Goal: Task Accomplishment & Management: Manage account settings

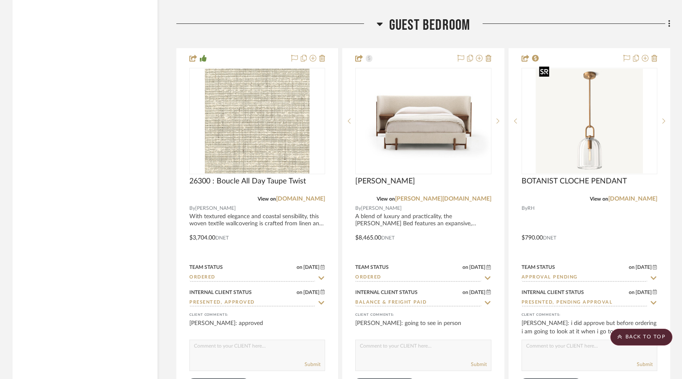
scroll to position [5684, 0]
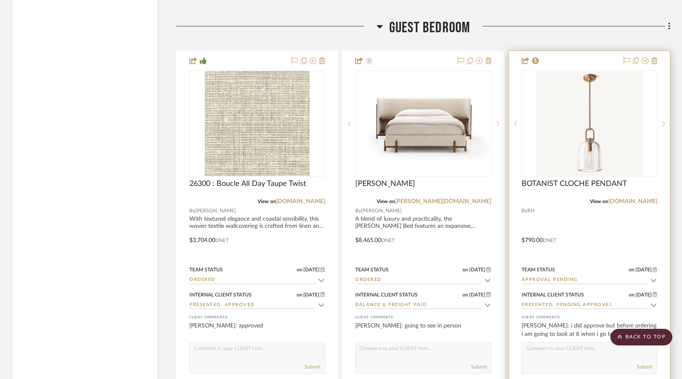
click at [563, 55] on div at bounding box center [589, 234] width 161 height 367
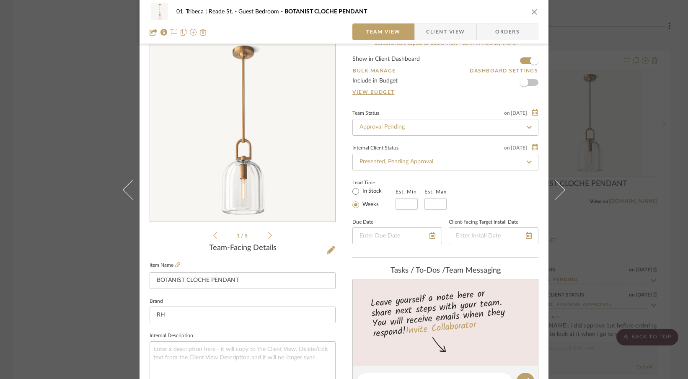
scroll to position [0, 0]
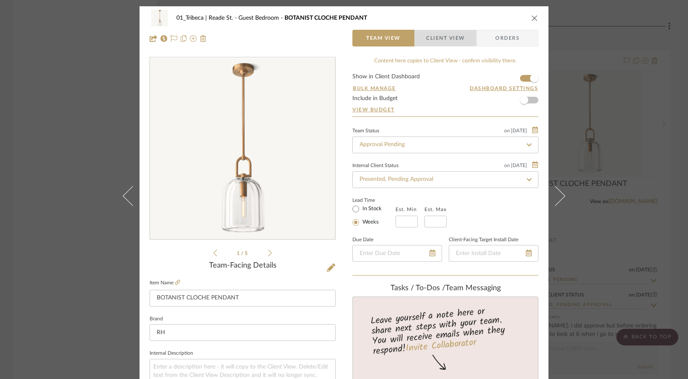
drag, startPoint x: 437, startPoint y: 39, endPoint x: 386, endPoint y: 53, distance: 53.1
click at [436, 39] on span "Client View" at bounding box center [445, 38] width 39 height 17
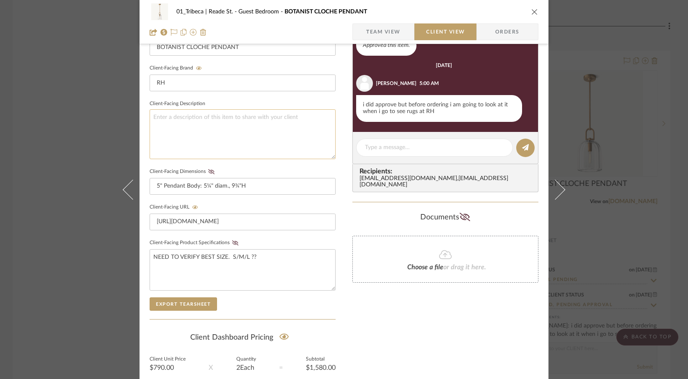
scroll to position [324, 0]
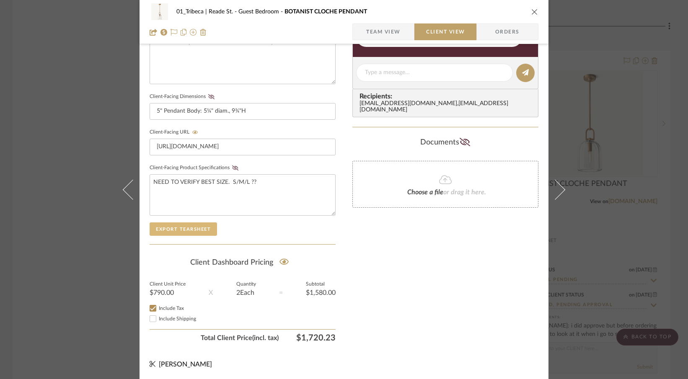
click at [172, 229] on button "Export Tearsheet" at bounding box center [183, 229] width 67 height 13
drag, startPoint x: 218, startPoint y: 104, endPoint x: 198, endPoint y: 106, distance: 19.8
click at [217, 104] on input "5" Pendant Body: 5¼" diam., 9¾"H" at bounding box center [243, 111] width 186 height 17
drag, startPoint x: 161, startPoint y: 112, endPoint x: 150, endPoint y: 112, distance: 10.1
click at [150, 112] on input "5" Pendant Body: 5¼" diam., 9¾"H" at bounding box center [243, 111] width 186 height 17
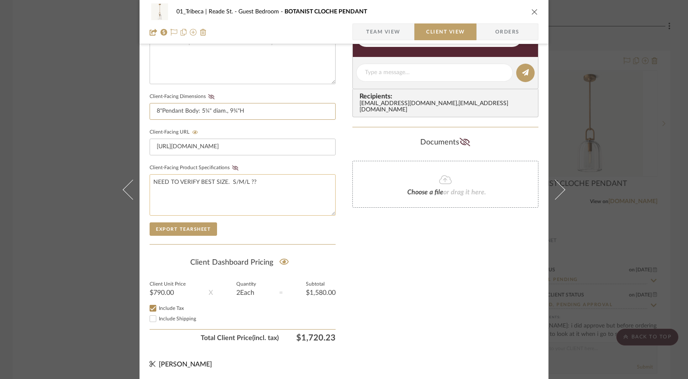
type input "8"Pendant Body: 5¼" diam., 9¾"H"
drag, startPoint x: 270, startPoint y: 179, endPoint x: 106, endPoint y: 173, distance: 164.8
click at [106, 173] on div "01_Tribeca | Reade St. Guest Bedroom BOTANIST CLOCHE PENDANT Team View Client V…" at bounding box center [344, 189] width 688 height 379
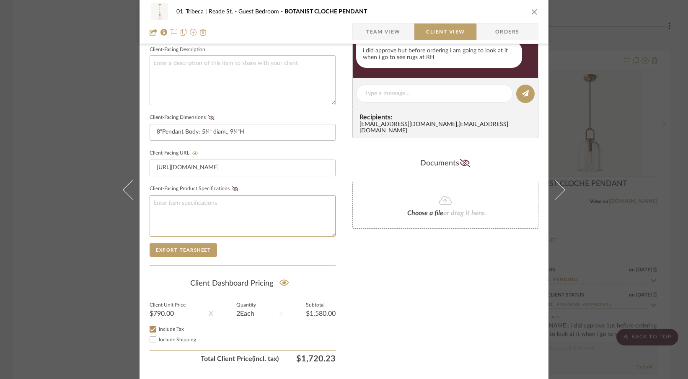
scroll to position [304, 0]
click at [150, 328] on input "Include Tax" at bounding box center [153, 329] width 10 height 10
checkbox input "false"
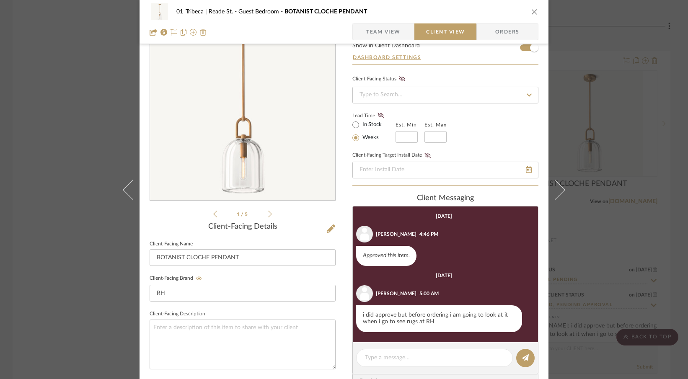
scroll to position [0, 0]
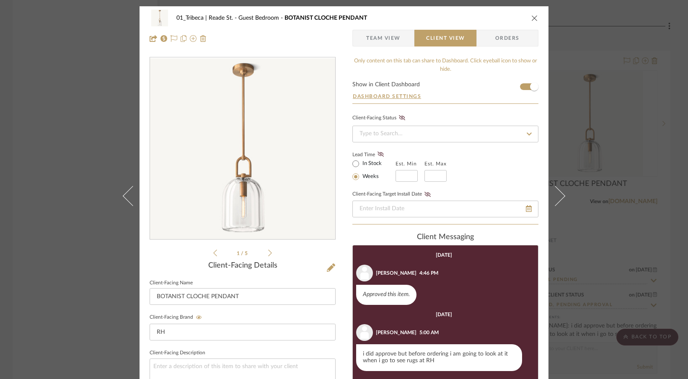
click at [383, 37] on span "Team View" at bounding box center [383, 38] width 34 height 17
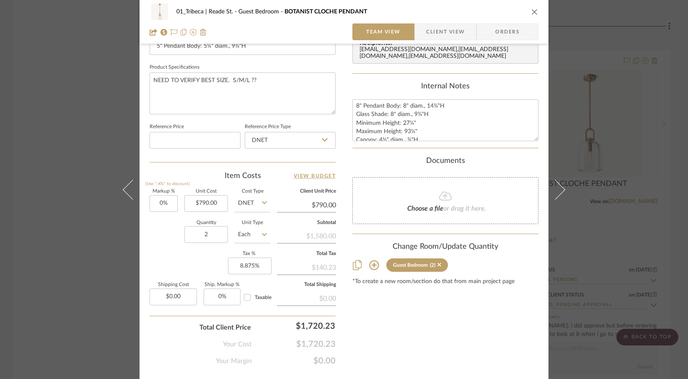
scroll to position [388, 0]
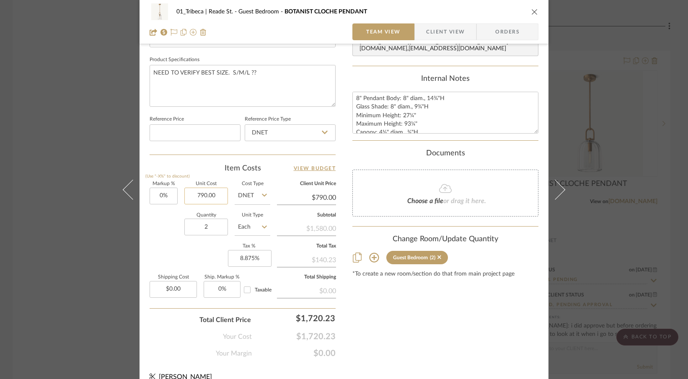
drag, startPoint x: 212, startPoint y: 196, endPoint x: 186, endPoint y: 194, distance: 26.9
click at [186, 194] on input "790.00" at bounding box center [206, 196] width 44 height 17
drag, startPoint x: 223, startPoint y: 198, endPoint x: 198, endPoint y: 194, distance: 25.0
click at [198, 194] on input "790.00" at bounding box center [206, 196] width 44 height 17
type input "7"
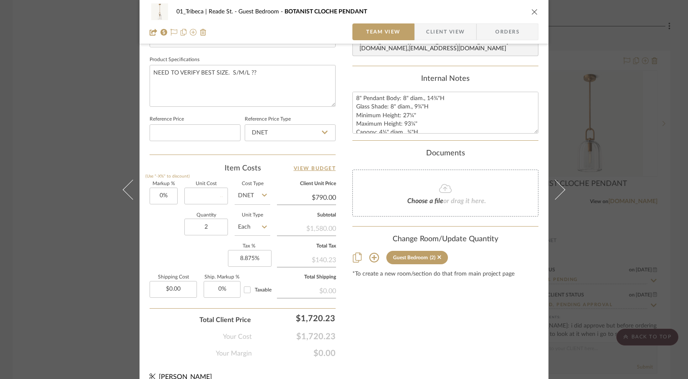
drag, startPoint x: 415, startPoint y: 345, endPoint x: 405, endPoint y: 323, distance: 24.0
click at [415, 345] on div "Content here copies to Client View - confirm visibility there. Show in Client D…" at bounding box center [445, 14] width 186 height 690
type input "$0.00"
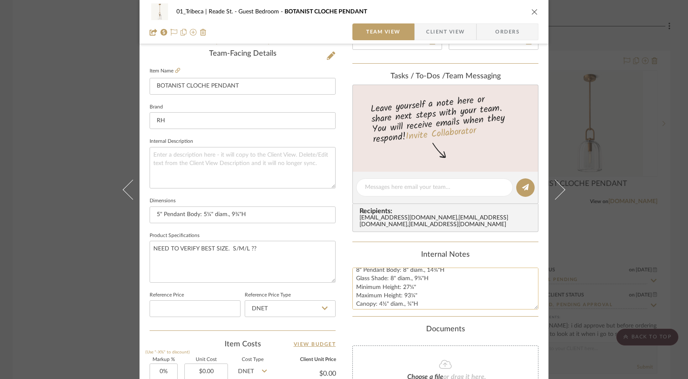
scroll to position [80, 0]
drag, startPoint x: 194, startPoint y: 239, endPoint x: 145, endPoint y: 238, distance: 49.5
click at [145, 238] on div "01_Tribeca | Reade St. Guest Bedroom BOTANIST CLOCHE PENDANT Team View Client V…" at bounding box center [344, 181] width 409 height 774
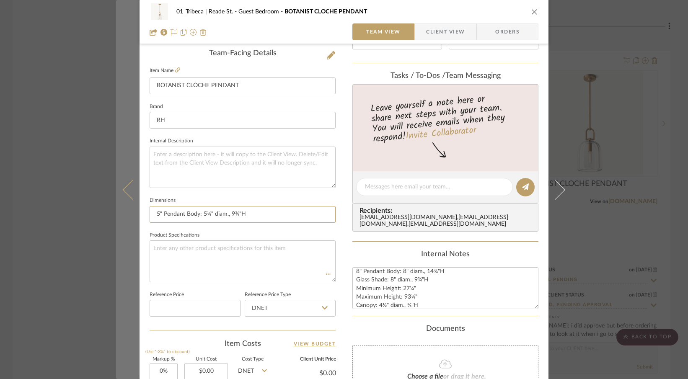
drag, startPoint x: 232, startPoint y: 210, endPoint x: 130, endPoint y: 207, distance: 102.7
click at [130, 207] on mat-dialog-content "01_Tribeca | Reade St. Guest Bedroom BOTANIST CLOCHE PENDANT Team View Client V…" at bounding box center [344, 181] width 456 height 774
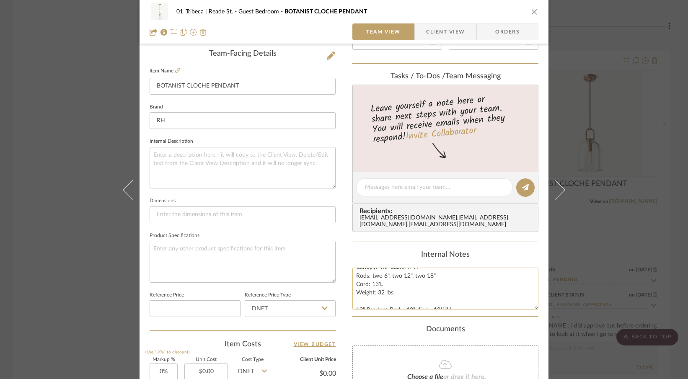
scroll to position [112, 0]
drag, startPoint x: 354, startPoint y: 274, endPoint x: 432, endPoint y: 297, distance: 81.0
click at [432, 297] on textarea "5" Pendant Body: 5¼" diam., 9¾"H Glass Shade: 5¼" diam., 6½"H Minimum Height: 2…" at bounding box center [445, 288] width 186 height 41
drag, startPoint x: 401, startPoint y: 305, endPoint x: 355, endPoint y: 294, distance: 46.9
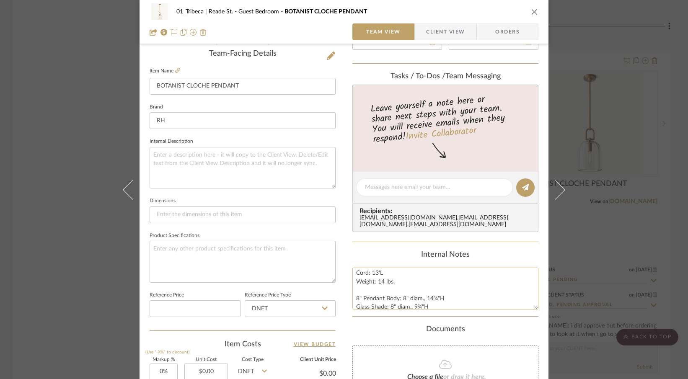
click at [355, 294] on textarea "5" Pendant Body: 5¼" diam., 9¾"H Glass Shade: 5¼" diam., 6½"H Minimum Height: 2…" at bounding box center [445, 288] width 186 height 41
click at [163, 212] on input at bounding box center [243, 215] width 186 height 17
paste input "8" Pendant Body: 8" diam., 14¾"H Glass Shade: 8" diam., 9¾"H Minimum Height: 27…"
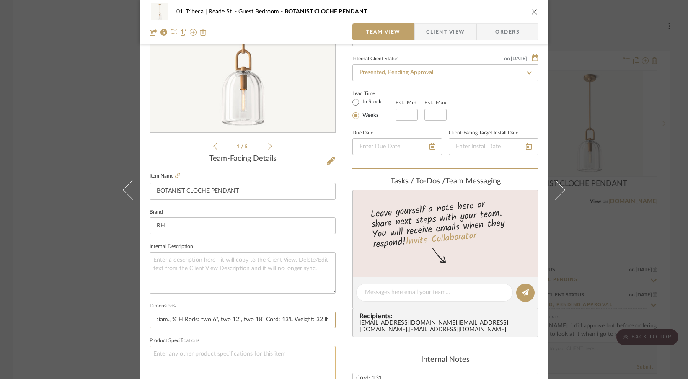
scroll to position [0, 0]
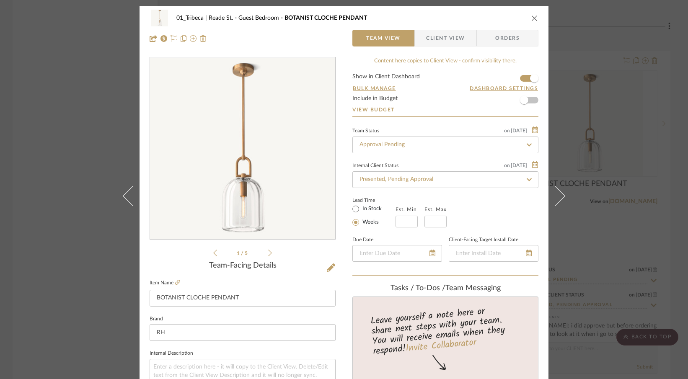
type input "8" Pendant Body: 8" diam., 14¾"H Glass Shade: 8" diam., 9¾"H Minimum Height: 27…"
click at [448, 32] on span "Client View" at bounding box center [445, 38] width 39 height 17
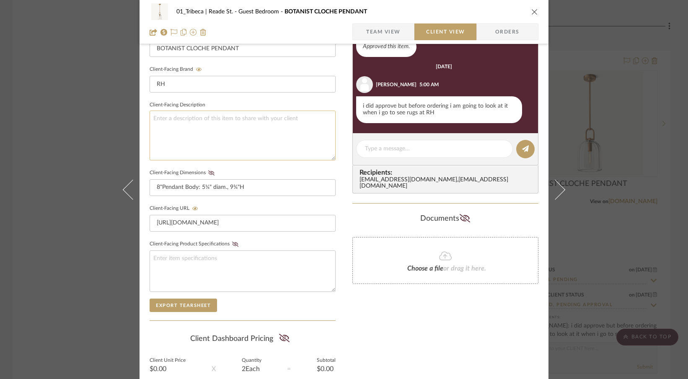
scroll to position [249, 0]
click at [179, 302] on button "Export Tearsheet" at bounding box center [183, 304] width 67 height 13
